Goal: Task Accomplishment & Management: Complete application form

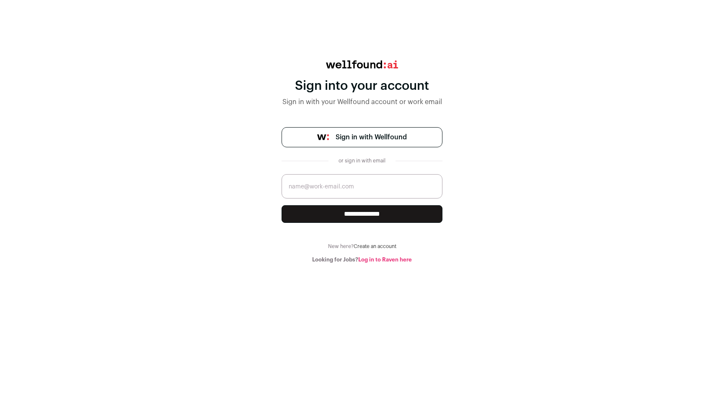
click at [350, 138] on span "Sign in with Wellfound" at bounding box center [371, 137] width 71 height 10
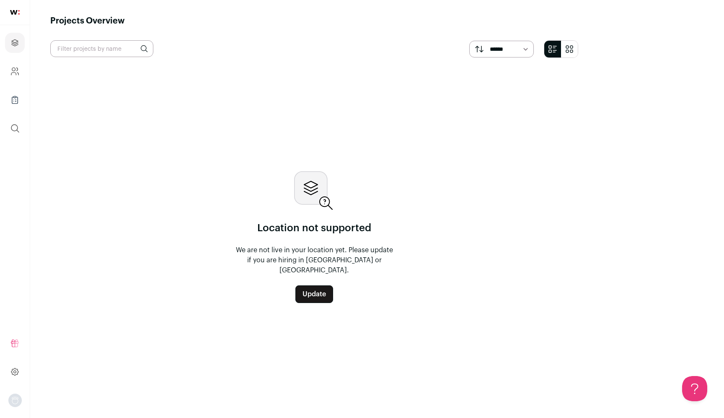
click at [333, 290] on link "Update" at bounding box center [315, 294] width 38 height 18
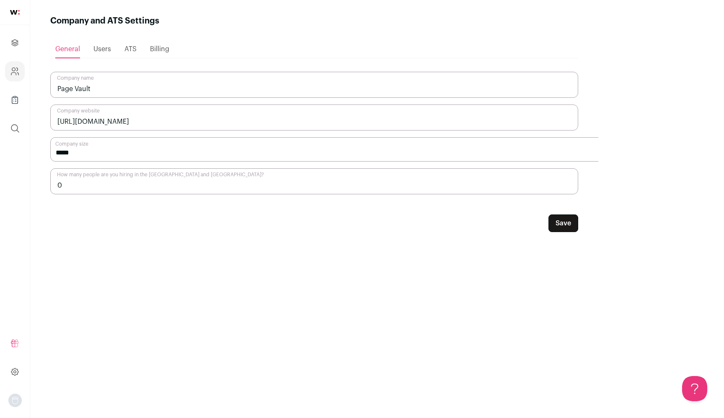
click at [111, 49] on span "Users" at bounding box center [102, 49] width 18 height 7
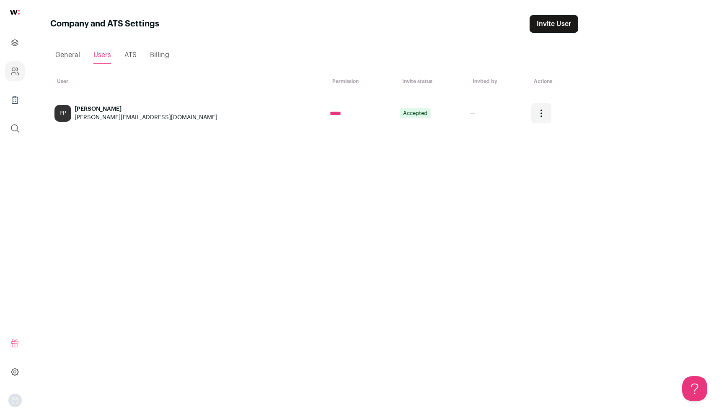
click at [137, 57] on span "ATS" at bounding box center [130, 55] width 12 height 7
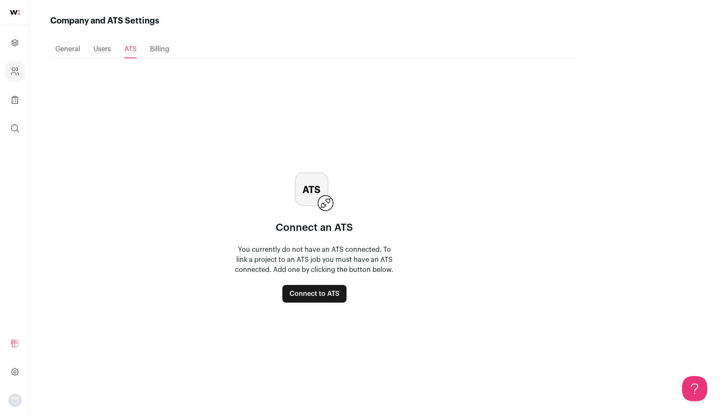
click at [169, 47] on span "Billing" at bounding box center [159, 49] width 19 height 7
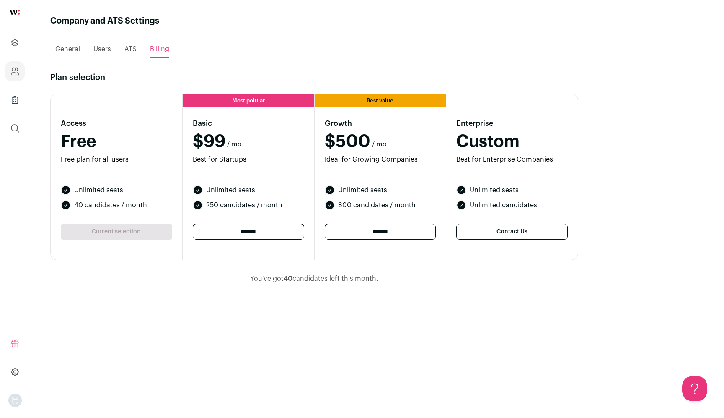
click at [380, 58] on ul "General Users ATS Billing" at bounding box center [314, 49] width 528 height 18
click at [314, 59] on div "Loading... General Users ATS Billing Plan selection Access Free Free plan for a…" at bounding box center [314, 215] width 528 height 376
click at [137, 45] on div "ATS" at bounding box center [130, 49] width 12 height 17
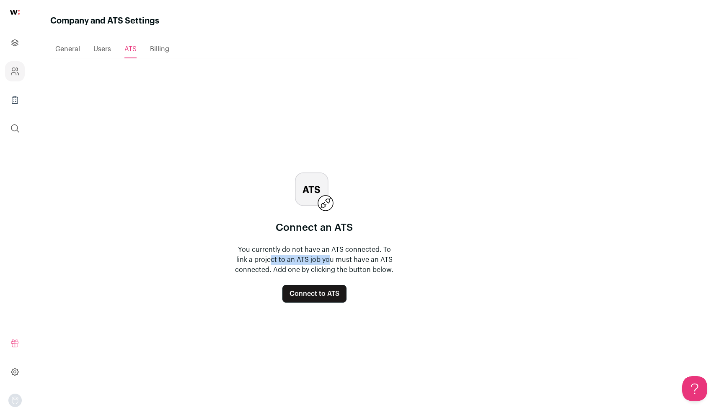
drag, startPoint x: 335, startPoint y: 257, endPoint x: 393, endPoint y: 261, distance: 58.8
click at [393, 261] on p "You currently do not have an ATS connected. To link a project to an ATS job you…" at bounding box center [314, 259] width 161 height 30
click at [347, 292] on button "Connect to ATS" at bounding box center [315, 294] width 64 height 18
click at [80, 49] on span "General" at bounding box center [67, 49] width 25 height 7
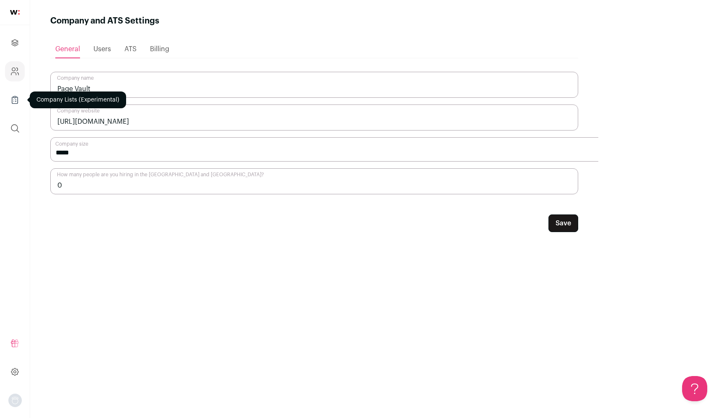
click at [14, 98] on icon "Company Lists" at bounding box center [15, 100] width 10 height 10
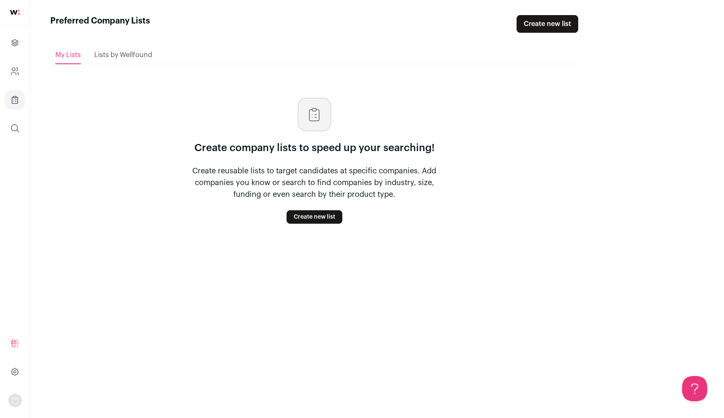
drag, startPoint x: 349, startPoint y: 174, endPoint x: 445, endPoint y: 196, distance: 98.8
click at [445, 196] on p "Create reusable lists to target candidates at specific companies. Add companies…" at bounding box center [314, 182] width 268 height 35
click at [14, 130] on icon "submit" at bounding box center [15, 128] width 10 height 10
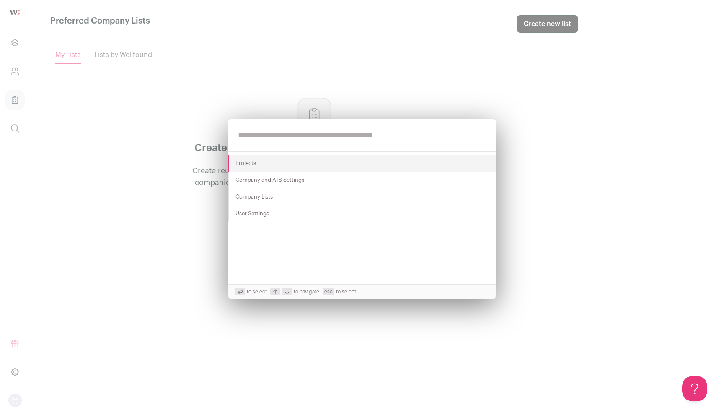
click at [159, 140] on div "Projects Company and ATS Settings Company Lists User Settings to select to navi…" at bounding box center [362, 209] width 724 height 418
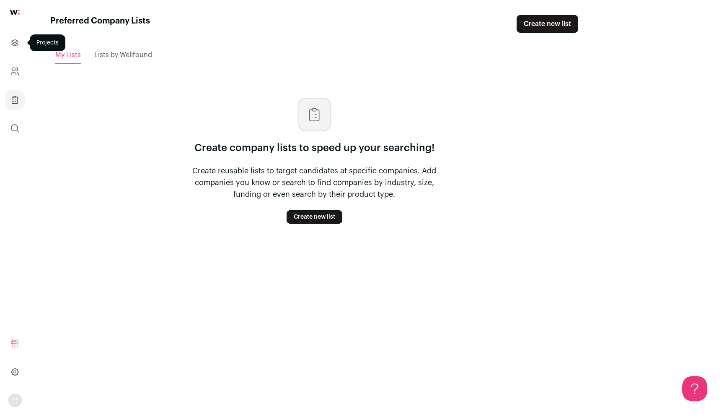
click at [14, 38] on icon "Projects" at bounding box center [15, 43] width 10 height 10
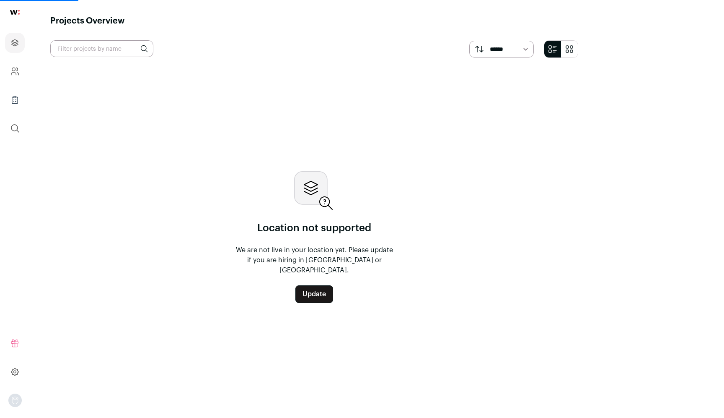
click at [333, 289] on link "Update" at bounding box center [315, 294] width 38 height 18
click at [333, 292] on link "Update" at bounding box center [315, 294] width 38 height 18
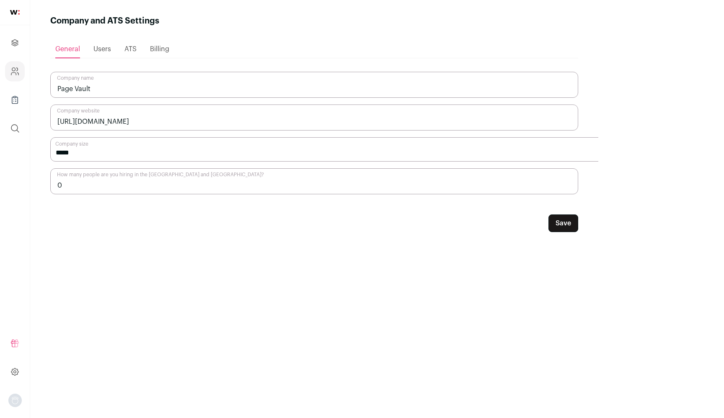
click at [133, 119] on input "[URL][DOMAIN_NAME]" at bounding box center [314, 117] width 528 height 26
click at [132, 150] on select "**********" at bounding box center [339, 149] width 578 height 24
click at [88, 137] on select "**********" at bounding box center [339, 149] width 578 height 24
click at [148, 183] on input "0" at bounding box center [314, 181] width 528 height 26
drag, startPoint x: 148, startPoint y: 183, endPoint x: 86, endPoint y: 183, distance: 61.6
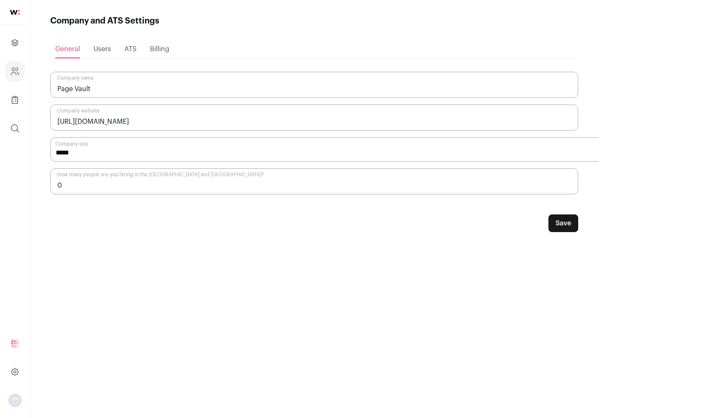
click at [86, 183] on main "Company and ATS Settings Loading... General Users ATS Billing Page Vault Compan…" at bounding box center [314, 209] width 568 height 418
type input "5"
click at [395, 267] on div "**********" at bounding box center [314, 215] width 528 height 376
click at [578, 220] on button "Save" at bounding box center [564, 223] width 30 height 18
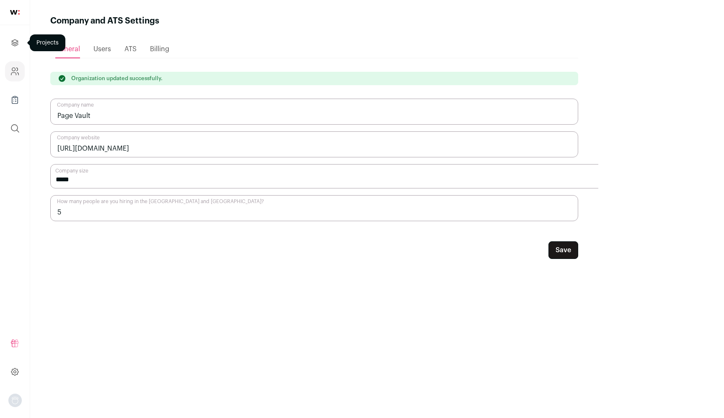
click at [7, 43] on link "Projects" at bounding box center [15, 43] width 20 height 20
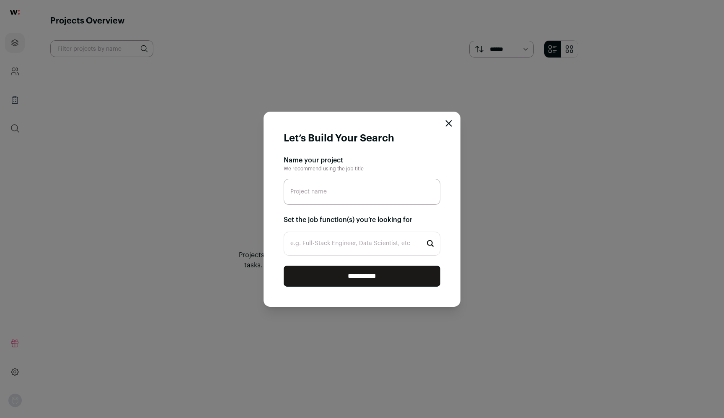
click at [352, 199] on input "Project name" at bounding box center [362, 192] width 157 height 26
type input "Senior Software Engineer"
click at [380, 241] on input "e.g. Full-Stack Engineer, Data Scientist, etc" at bounding box center [362, 243] width 157 height 24
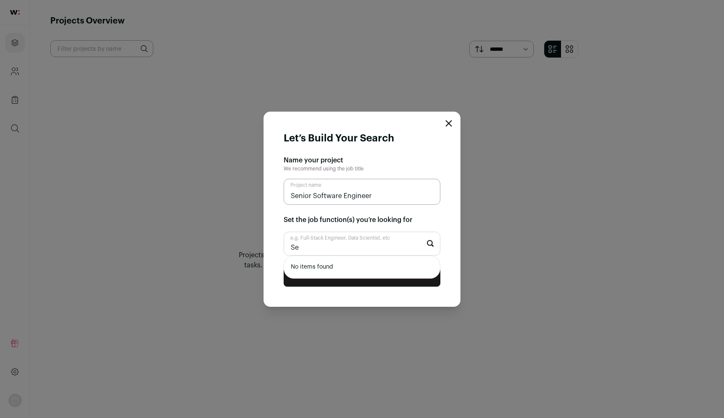
type input "S"
type input "F"
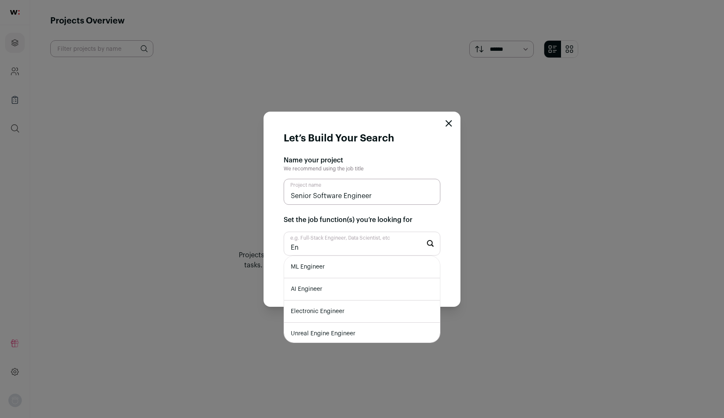
type input "E"
type input "Software"
click at [343, 291] on li "Software Engineer" at bounding box center [362, 289] width 156 height 22
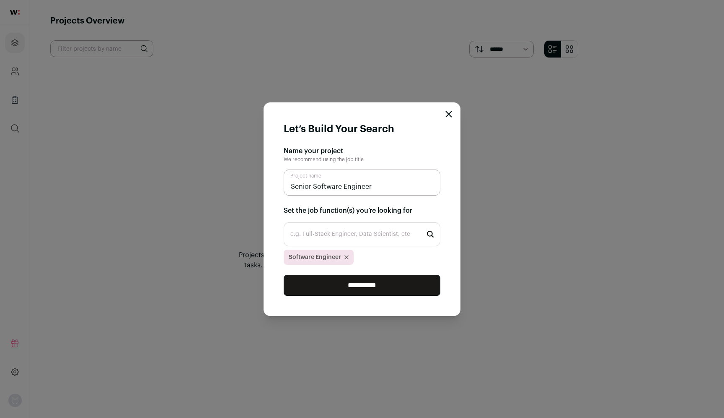
click at [371, 285] on input "**********" at bounding box center [362, 285] width 157 height 21
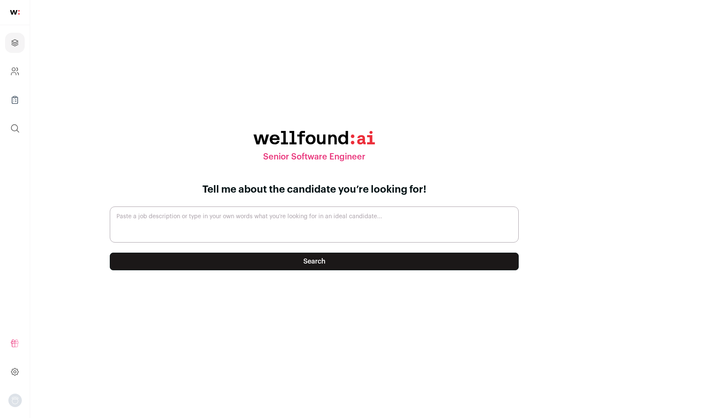
click at [322, 226] on textarea "Paste a job description or type in your own words what you’re looking for in an…" at bounding box center [314, 224] width 409 height 36
